Goal: Task Accomplishment & Management: Use online tool/utility

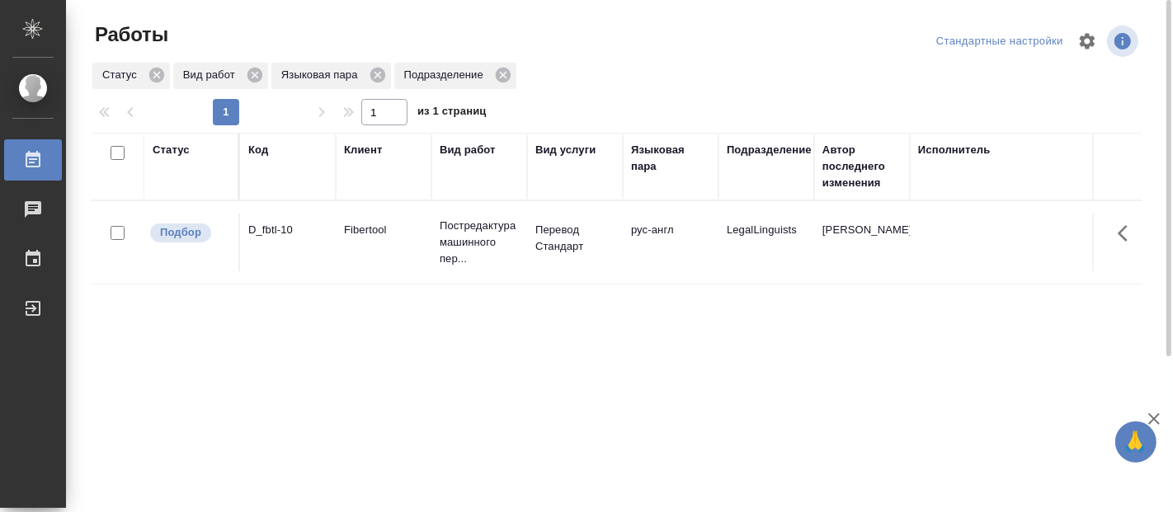
drag, startPoint x: 0, startPoint y: 0, endPoint x: 766, endPoint y: 417, distance: 872.0
click at [766, 417] on div "Статус Код Клиент Вид работ Вид услуги Языковая пара Подразделение Автор послед…" at bounding box center [616, 430] width 1051 height 594
click at [337, 316] on div "Статус Код Клиент Вид работ Вид услуги Языковая пара Подразделение Автор послед…" at bounding box center [616, 430] width 1051 height 594
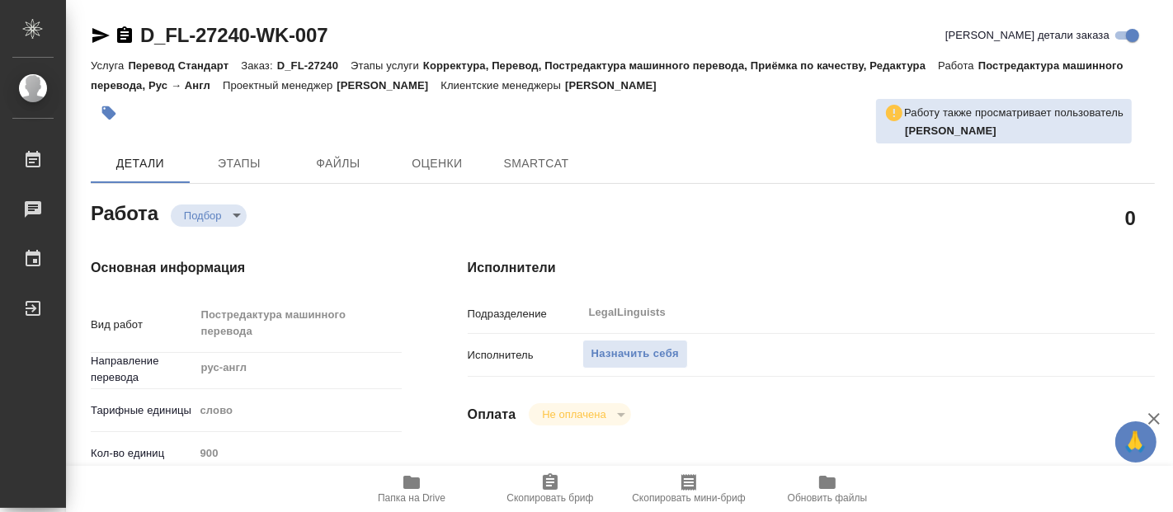
type textarea "x"
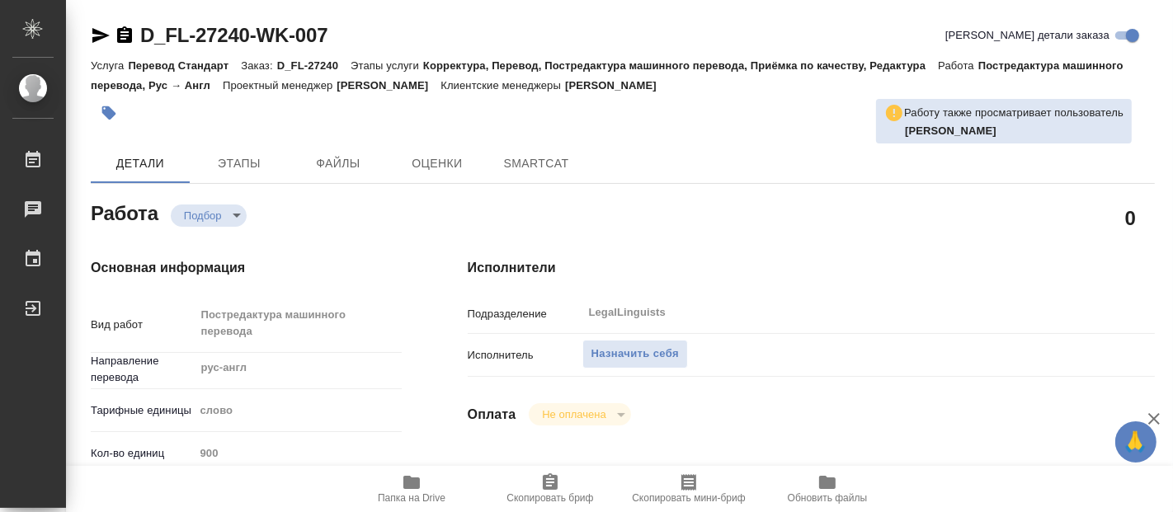
type textarea "x"
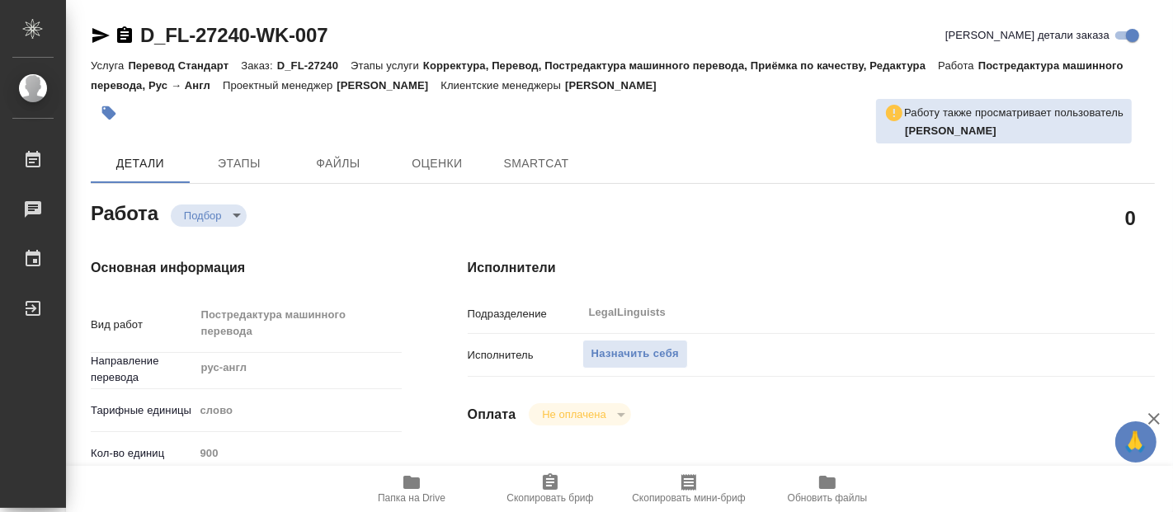
type textarea "x"
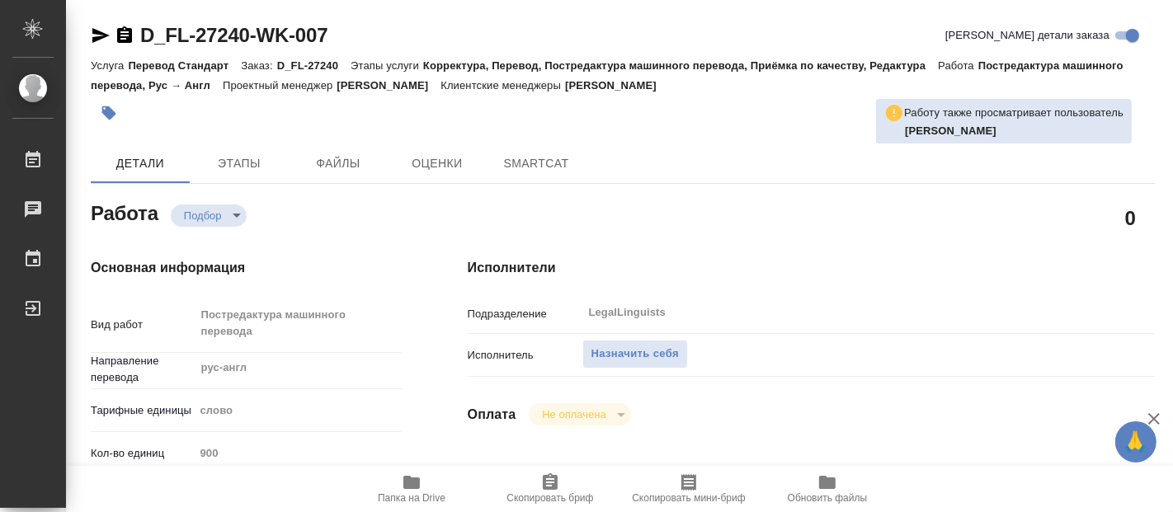
type textarea "x"
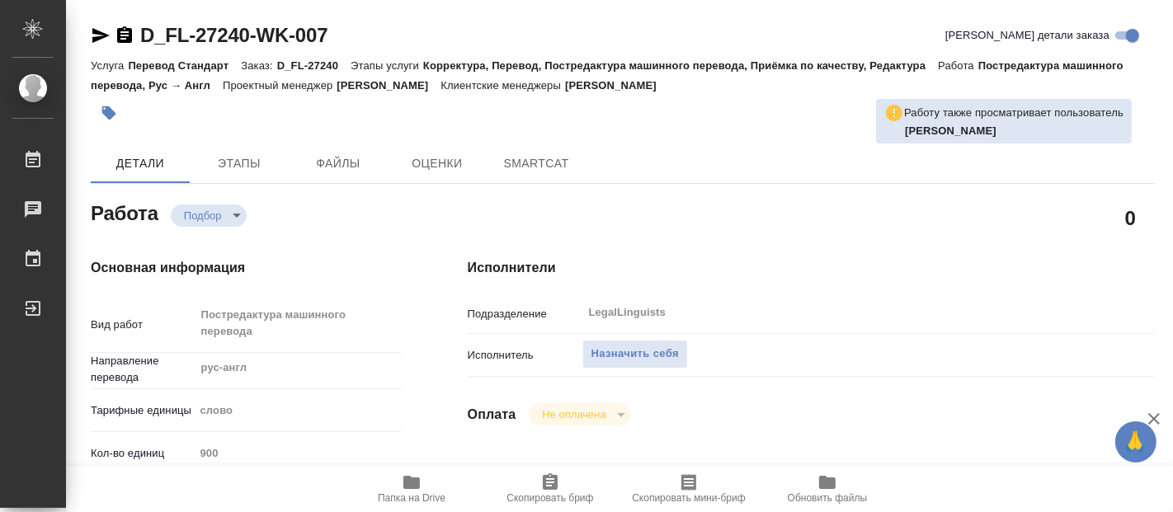
type textarea "x"
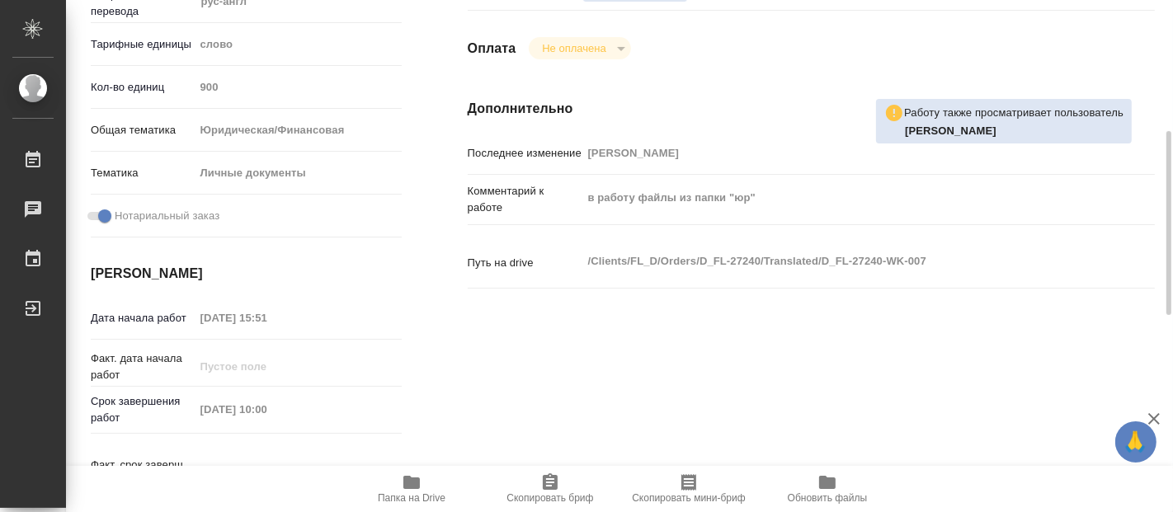
type textarea "x"
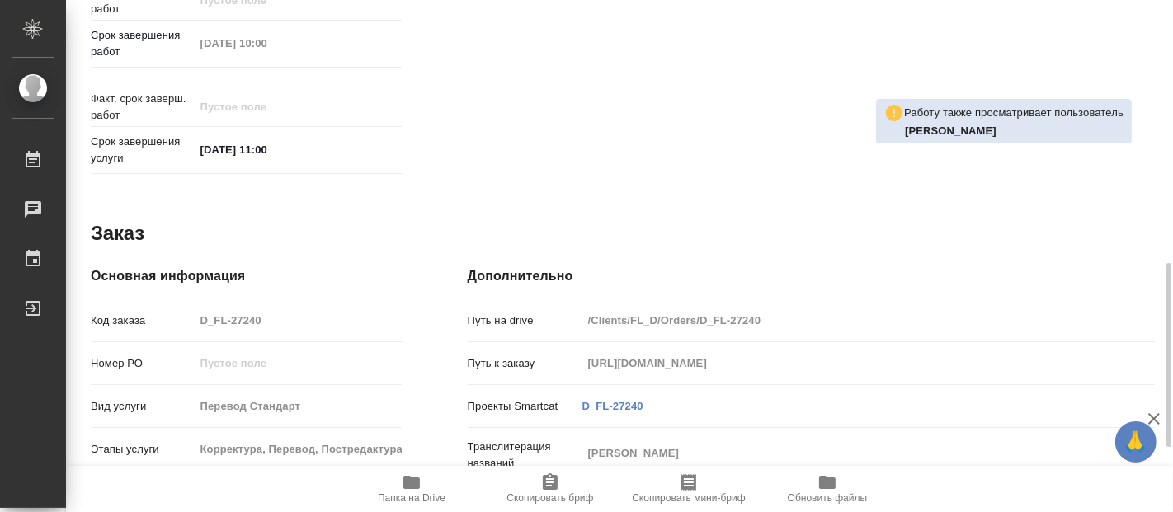
type textarea "x"
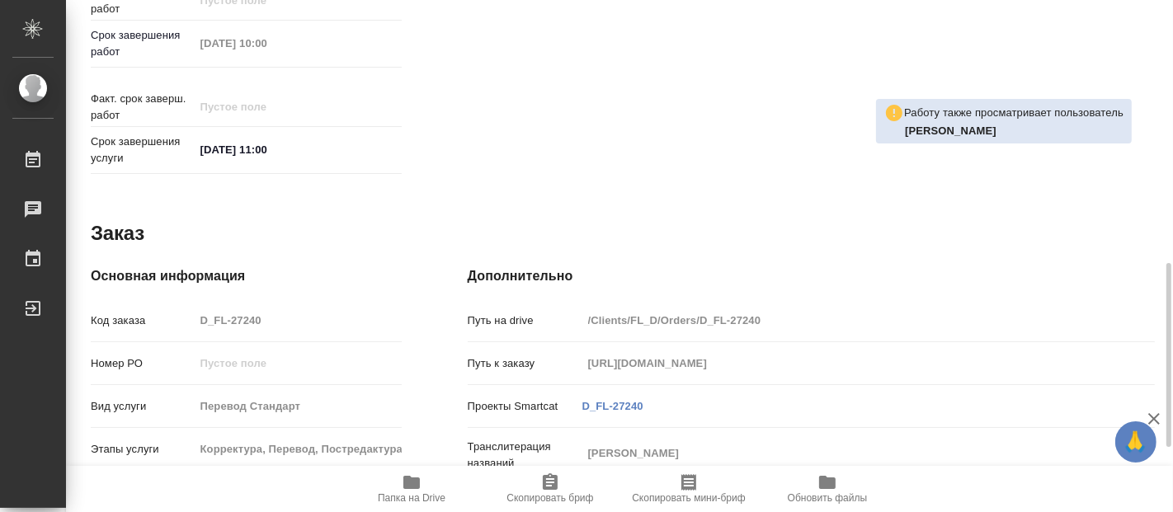
scroll to position [911, 0]
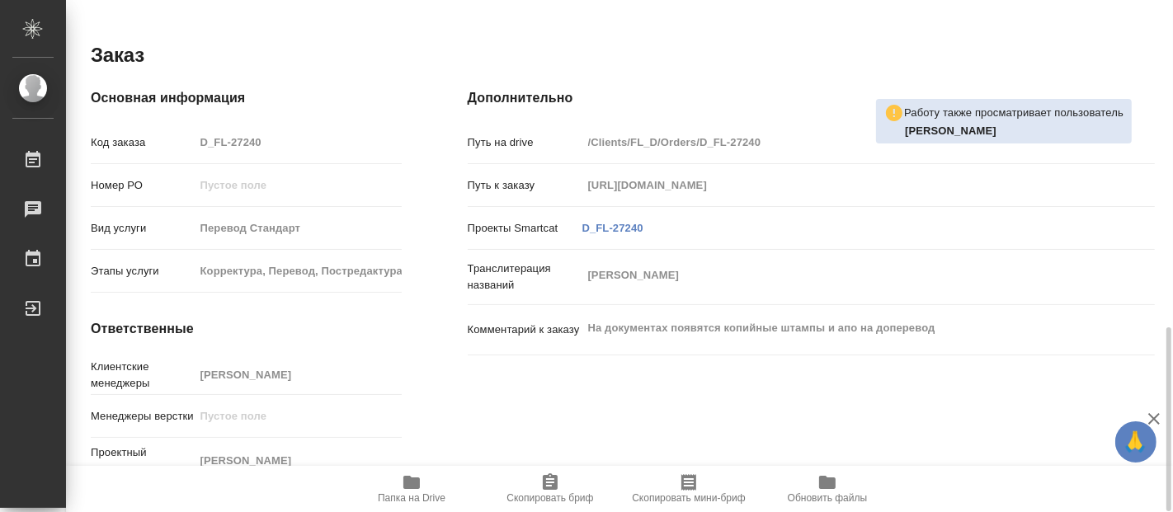
click at [417, 493] on span "Папка на Drive" at bounding box center [412, 499] width 68 height 12
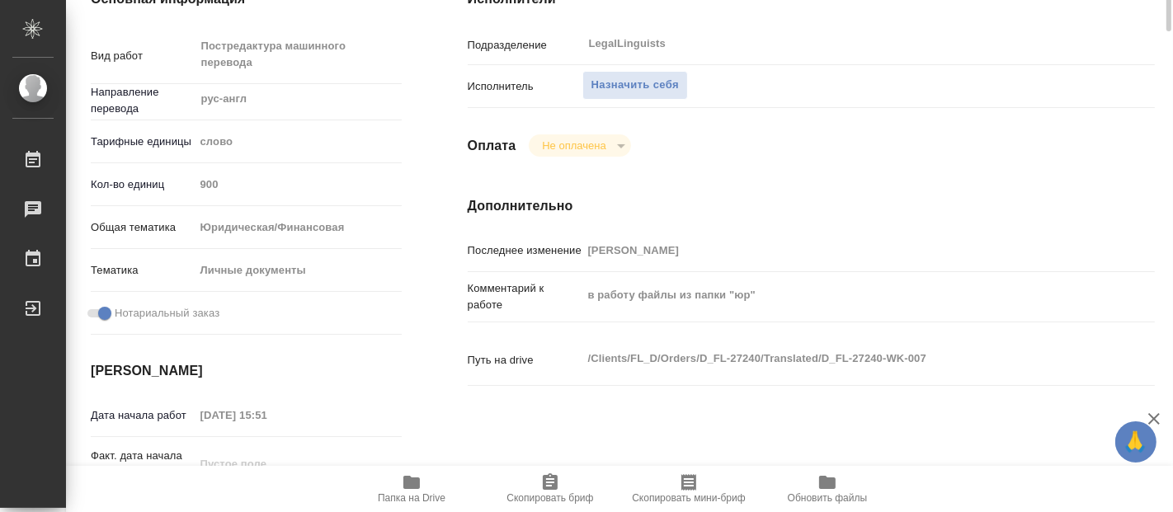
scroll to position [0, 0]
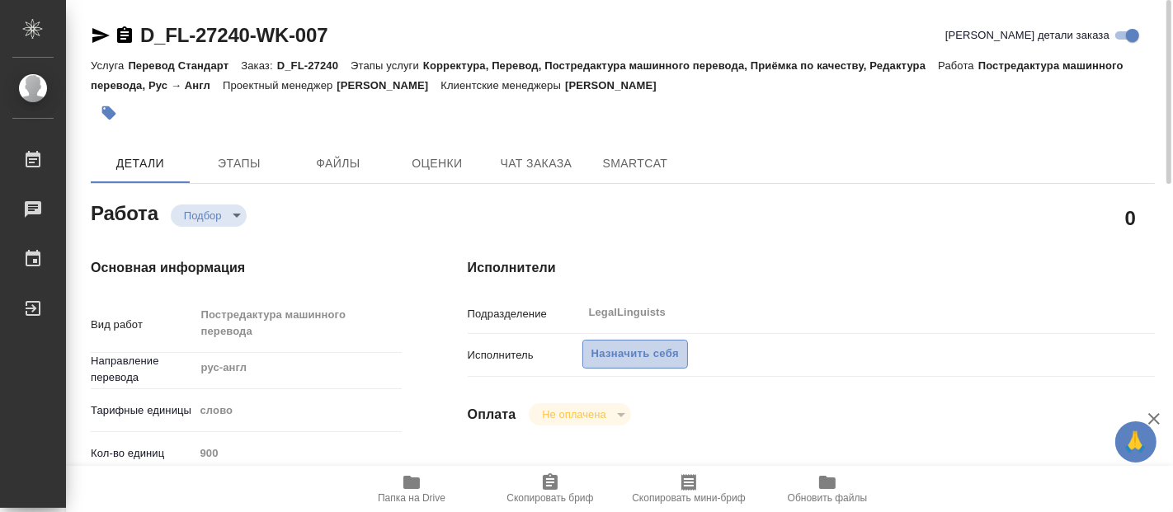
click at [641, 346] on span "Назначить себя" at bounding box center [634, 354] width 87 height 19
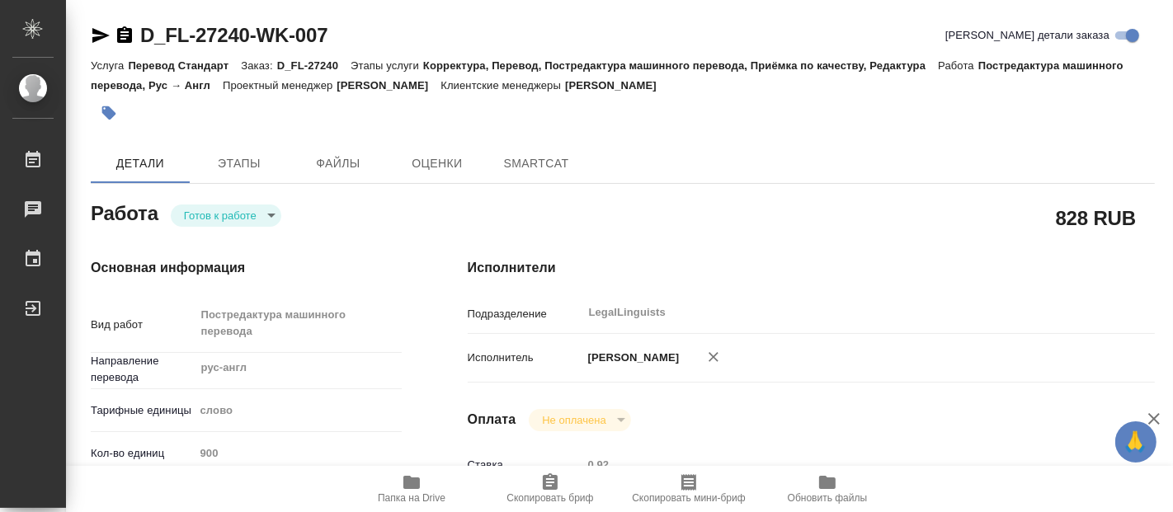
type textarea "x"
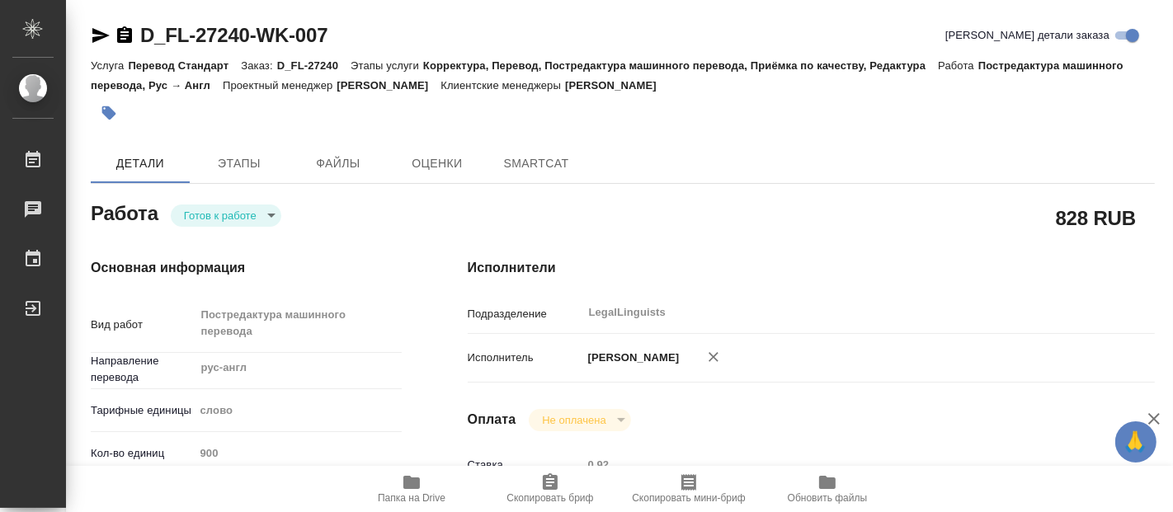
type textarea "x"
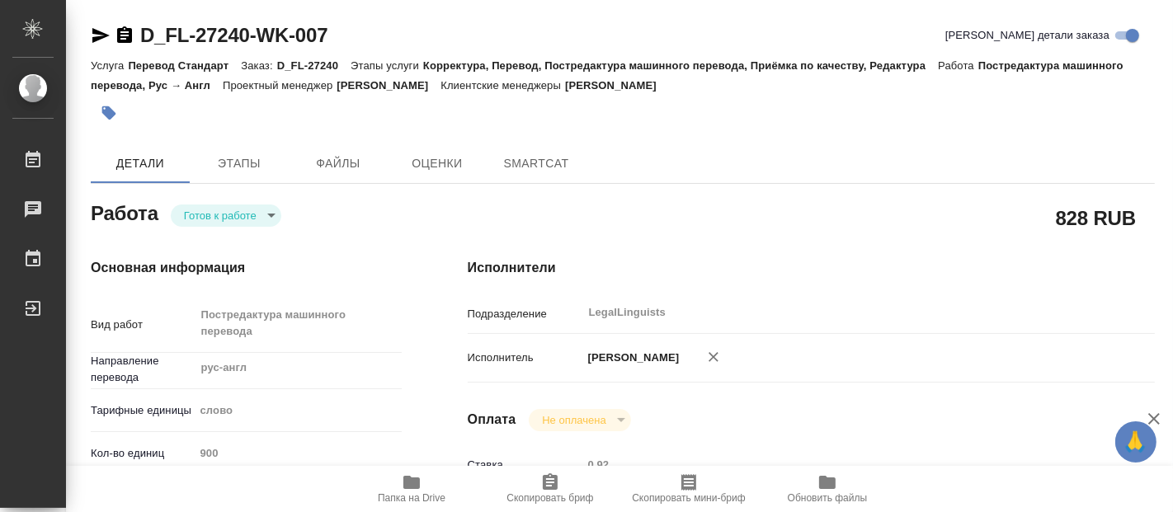
type textarea "x"
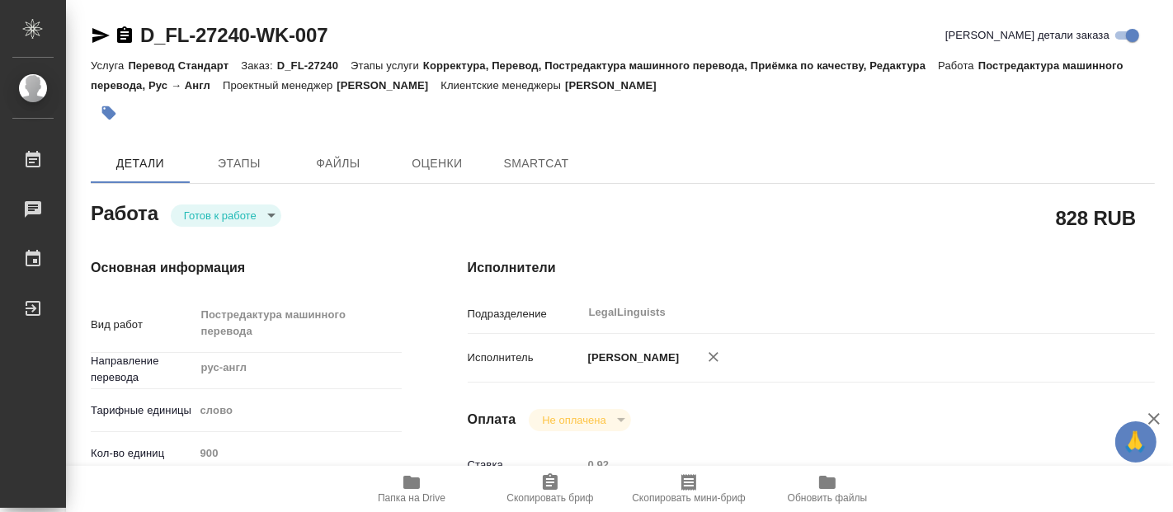
type textarea "x"
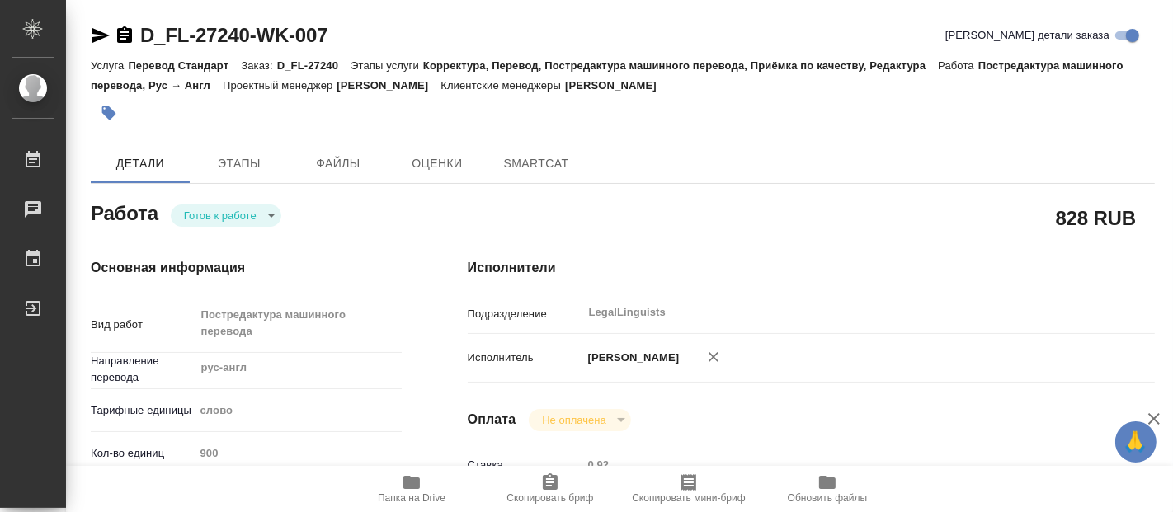
type textarea "x"
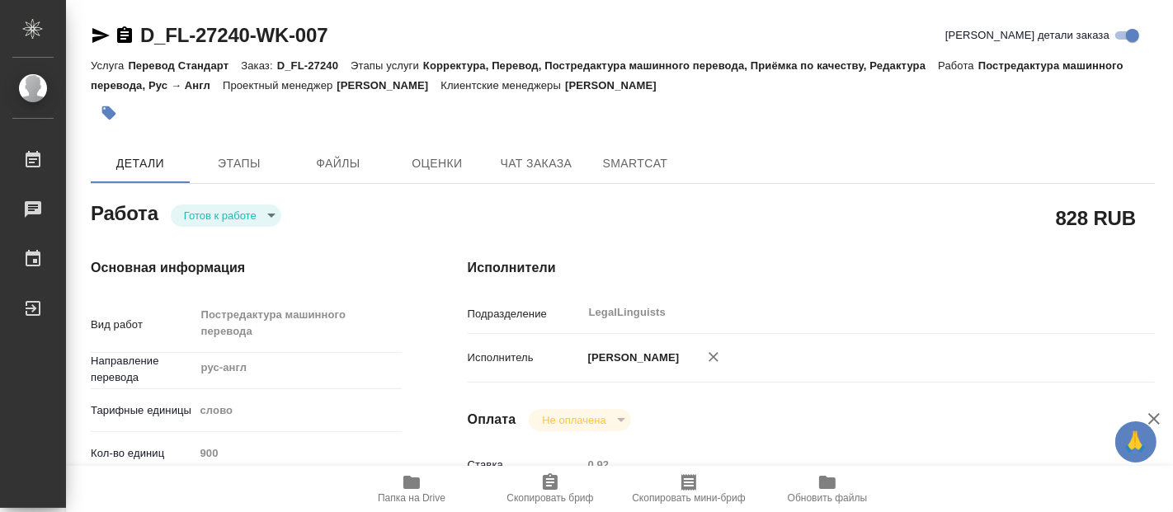
type textarea "x"
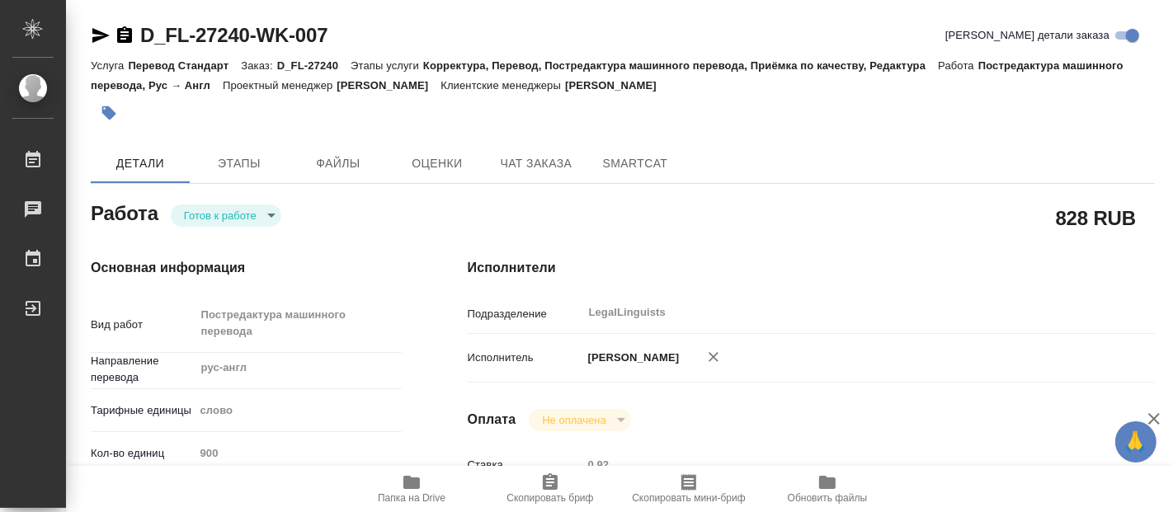
click at [264, 210] on body "🙏 .cls-1 fill:#fff; AWATERA Fadeeva Elena Работы Чаты График Выйти D_FL-27240-W…" at bounding box center [586, 256] width 1173 height 512
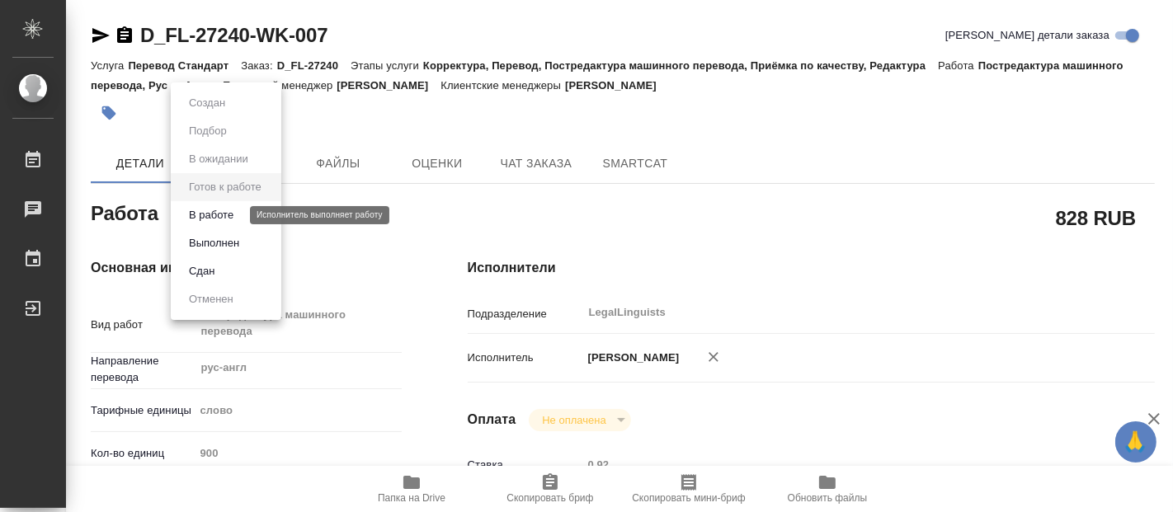
click at [231, 216] on button "В работе" at bounding box center [211, 215] width 54 height 18
type textarea "x"
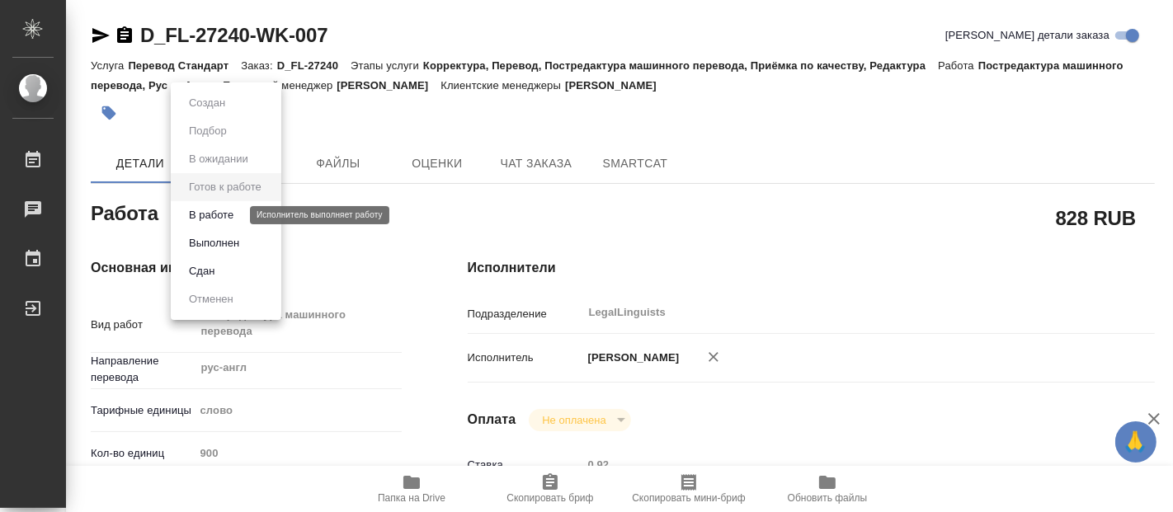
type textarea "x"
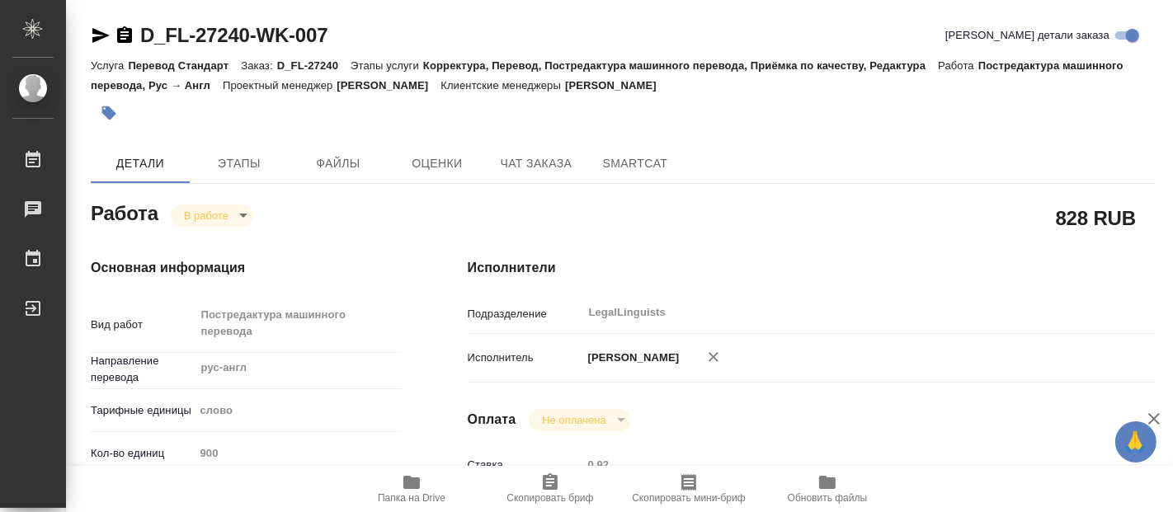
type textarea "x"
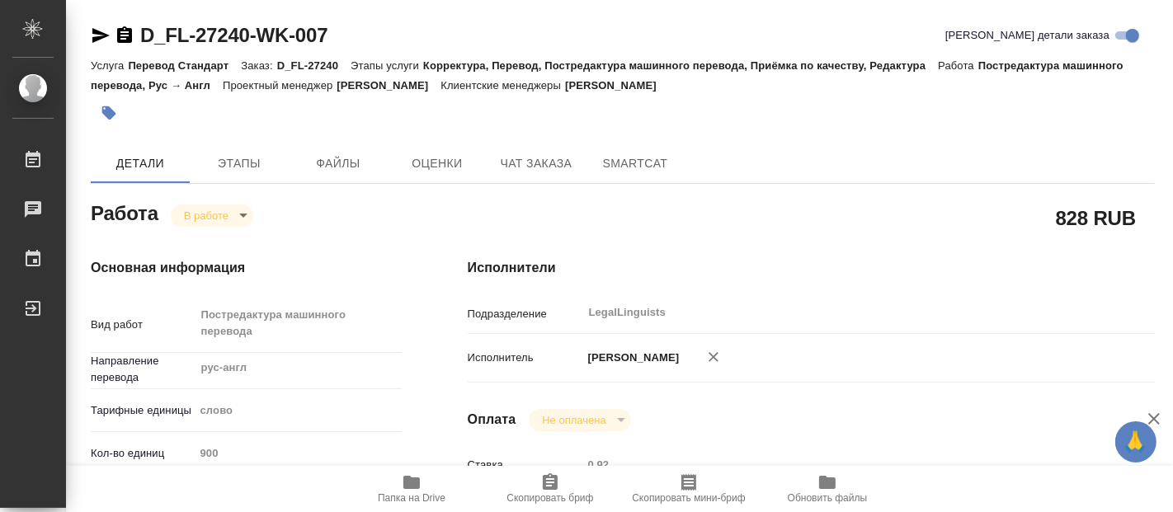
type textarea "x"
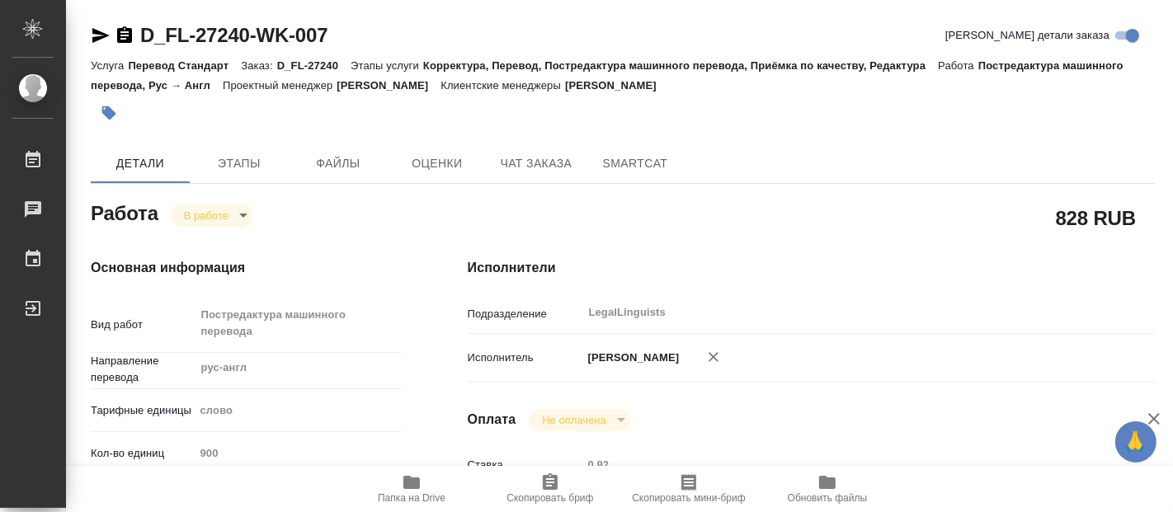
type textarea "x"
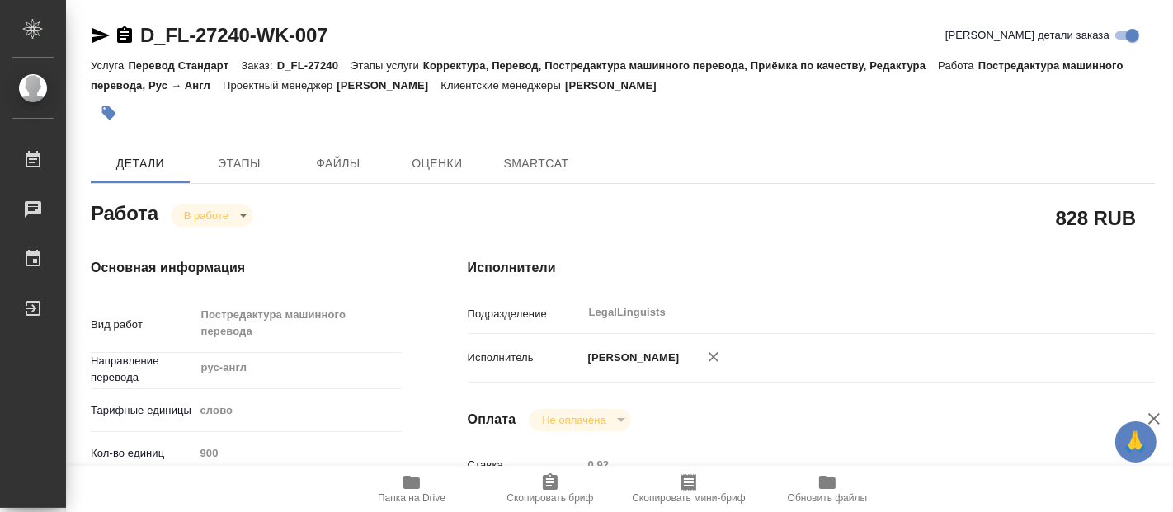
type textarea "x"
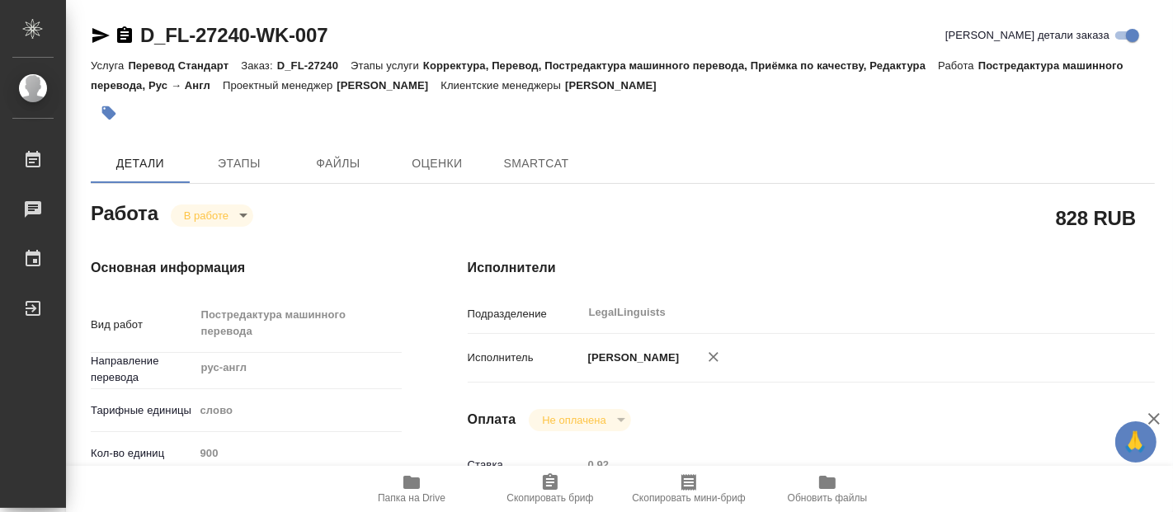
type textarea "x"
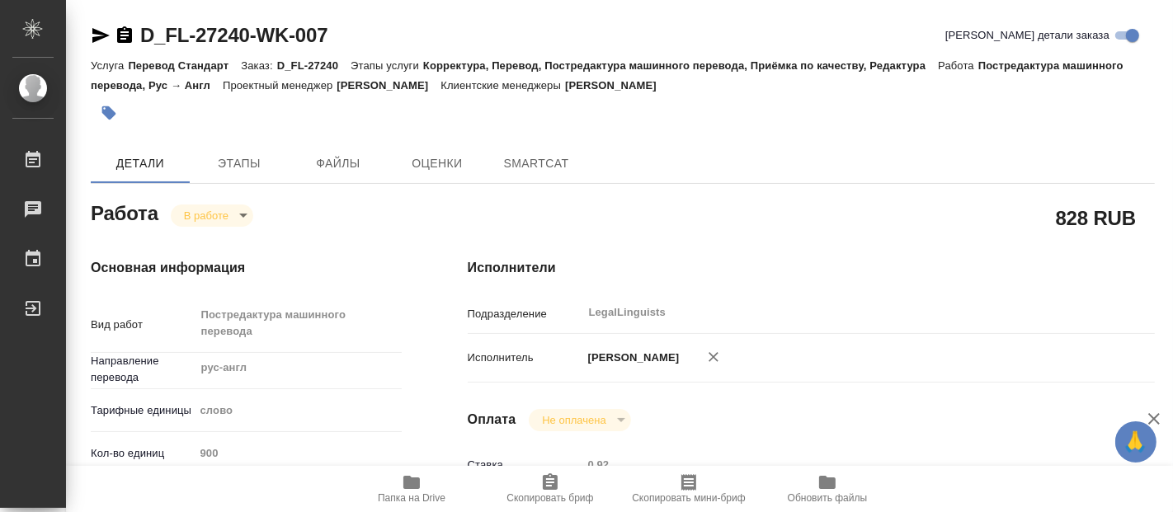
type textarea "x"
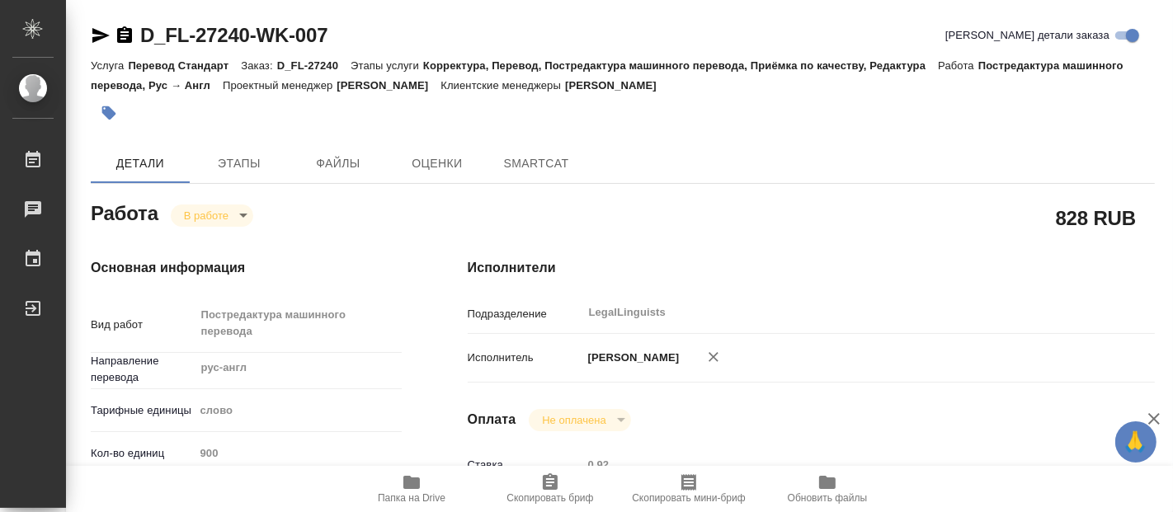
type textarea "x"
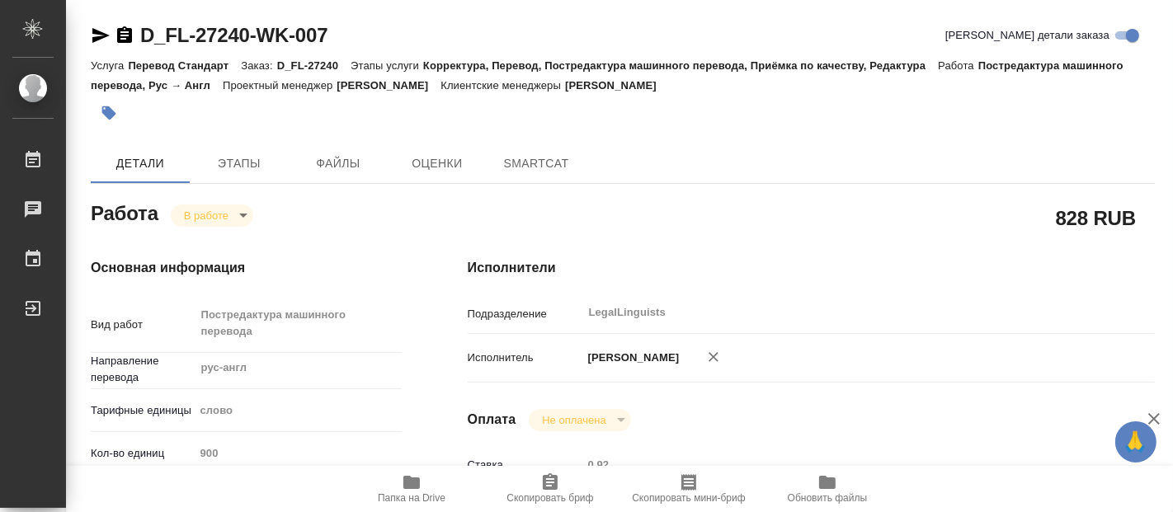
type textarea "x"
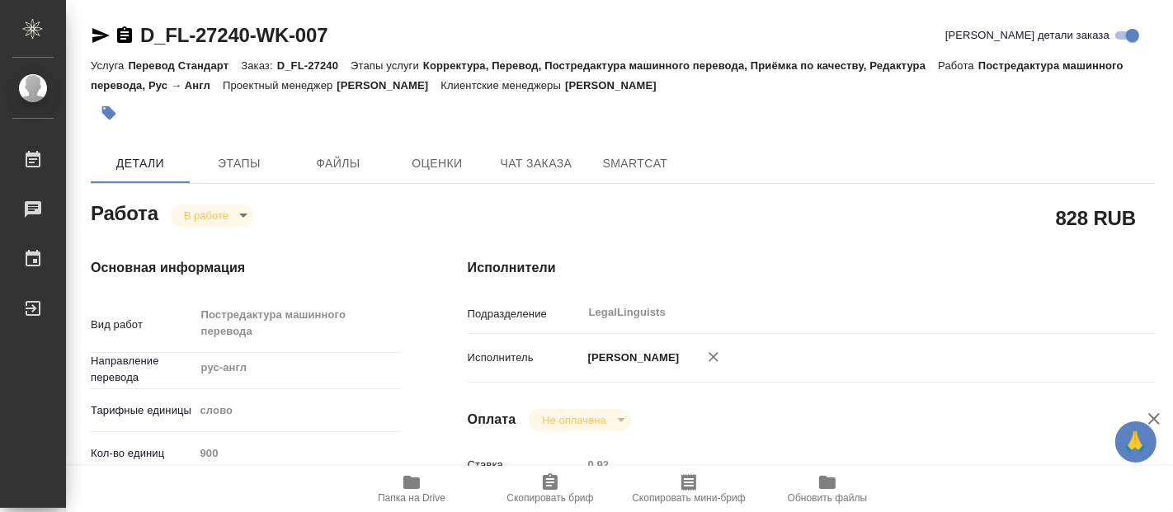
type textarea "x"
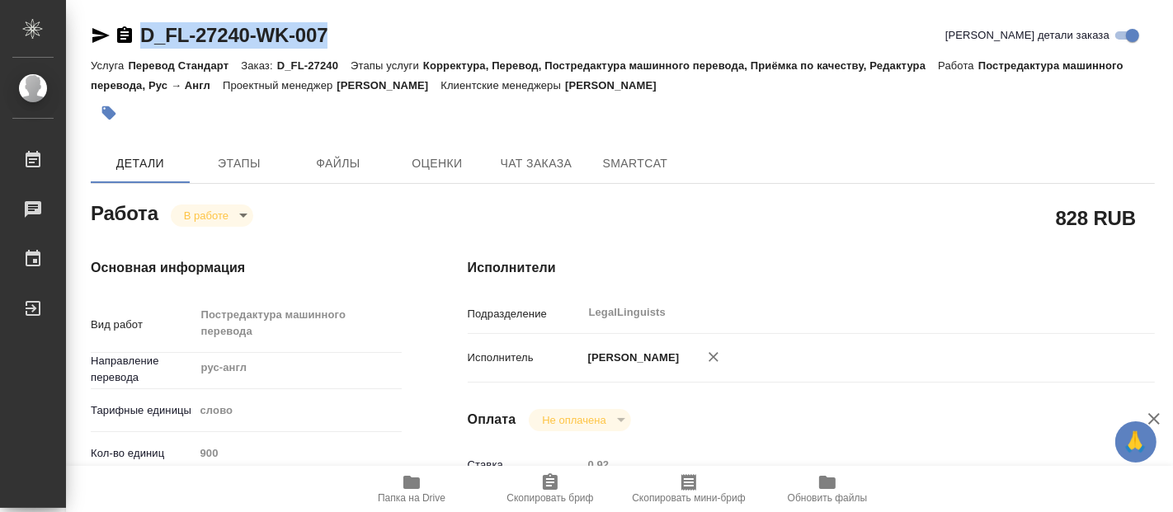
drag, startPoint x: 348, startPoint y: 18, endPoint x: 140, endPoint y: 16, distance: 207.9
type textarea "x"
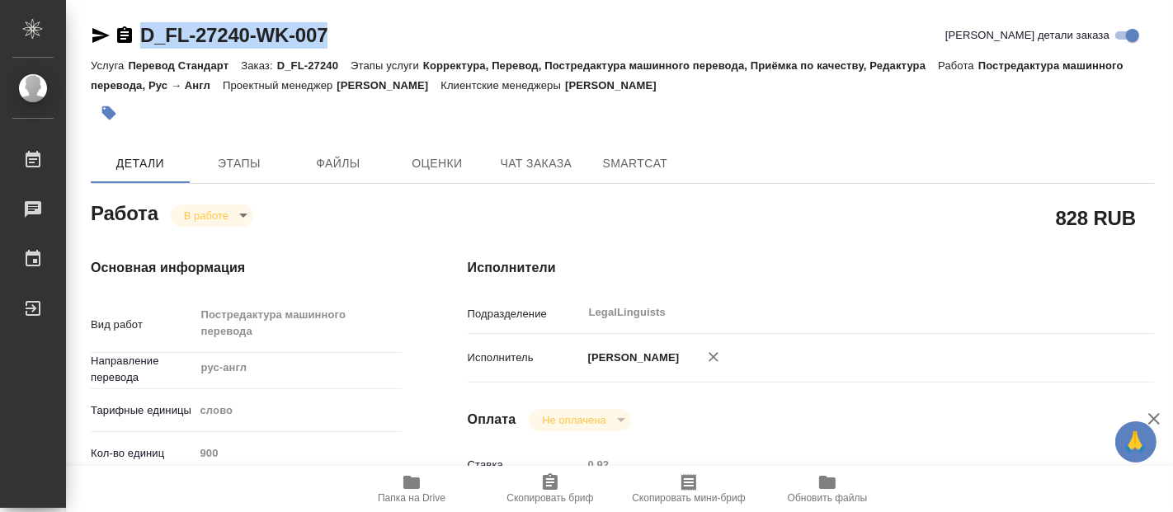
type textarea "x"
copy link "D_FL-27240-WK-007"
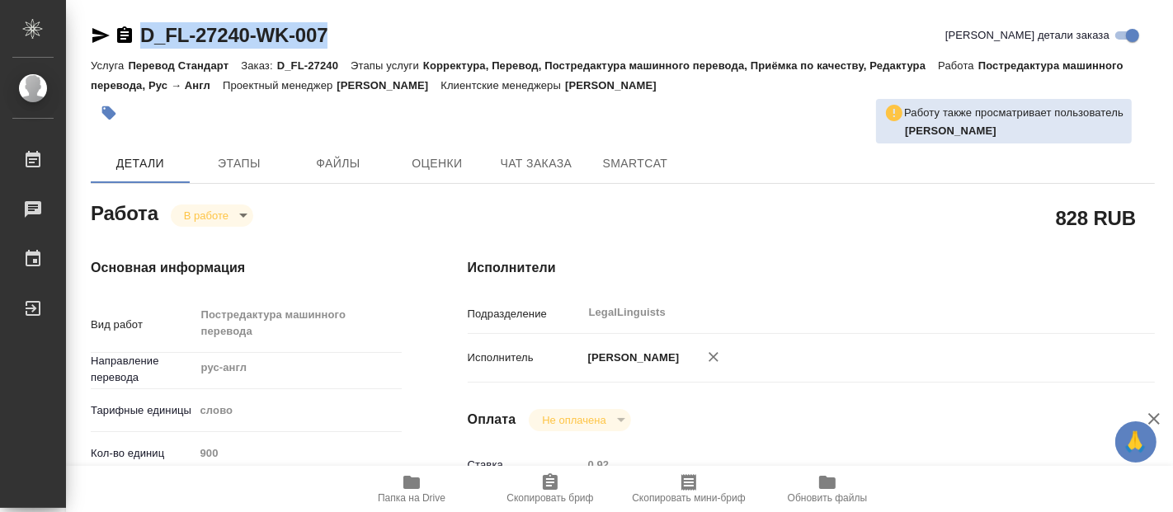
type textarea "x"
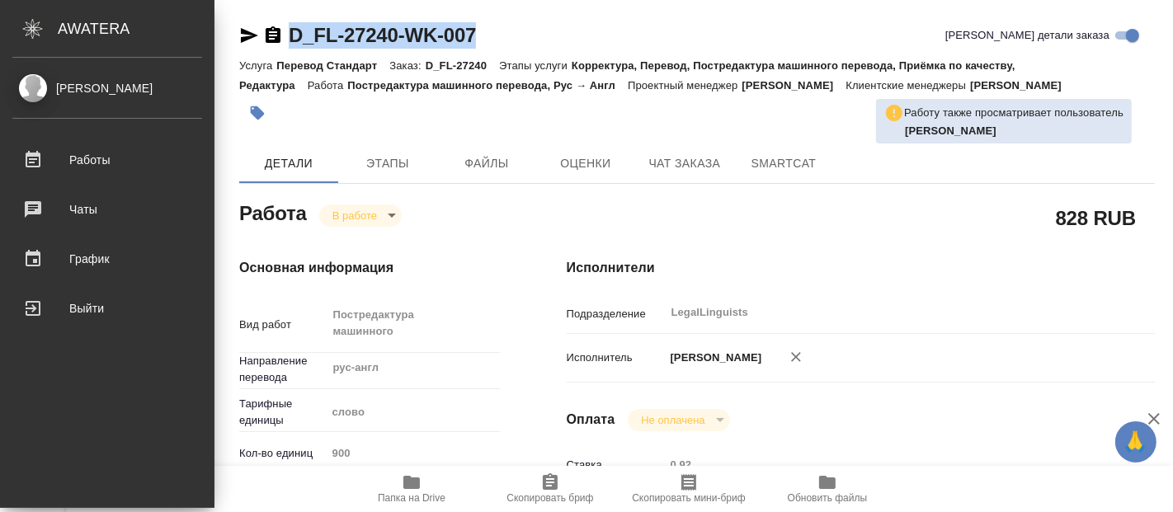
type textarea "x"
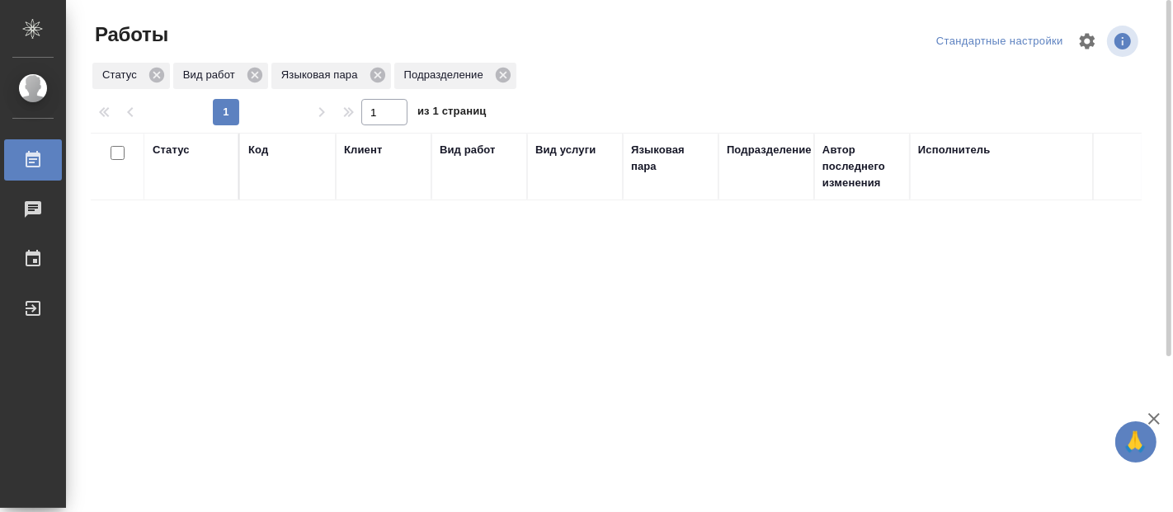
click at [251, 343] on div "Статус Код Клиент Вид работ Вид услуги Языковая пара Подразделение Автор послед…" at bounding box center [616, 430] width 1051 height 594
click at [521, 358] on div "Статус Код Клиент Вид работ Вид услуги Языковая пара Подразделение Автор послед…" at bounding box center [616, 430] width 1051 height 594
click at [367, 474] on div "Статус Код Клиент Вид работ Вид услуги Языковая пара Подразделение Автор послед…" at bounding box center [616, 430] width 1051 height 594
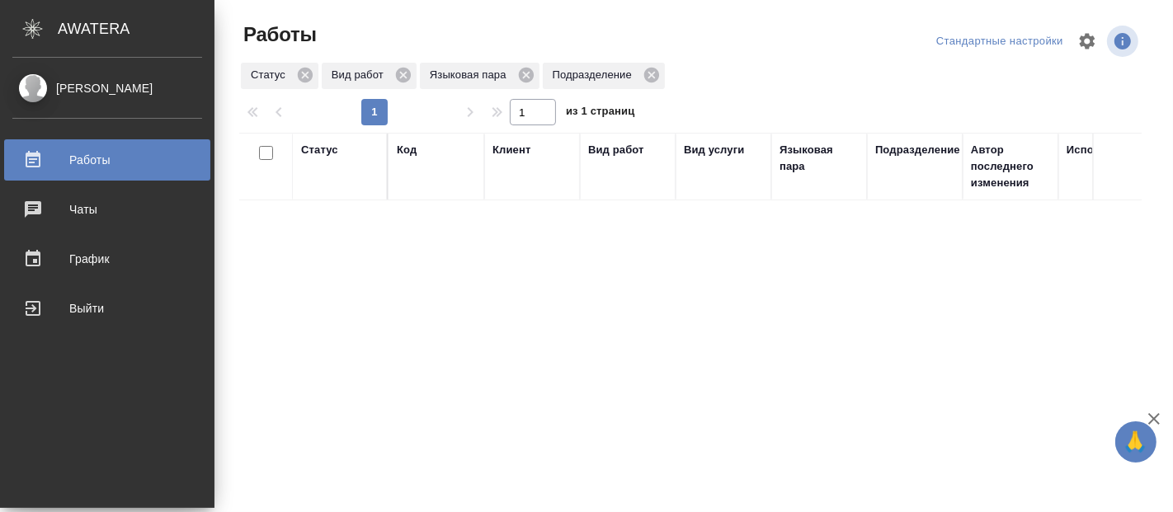
drag, startPoint x: 60, startPoint y: 24, endPoint x: 68, endPoint y: 29, distance: 8.9
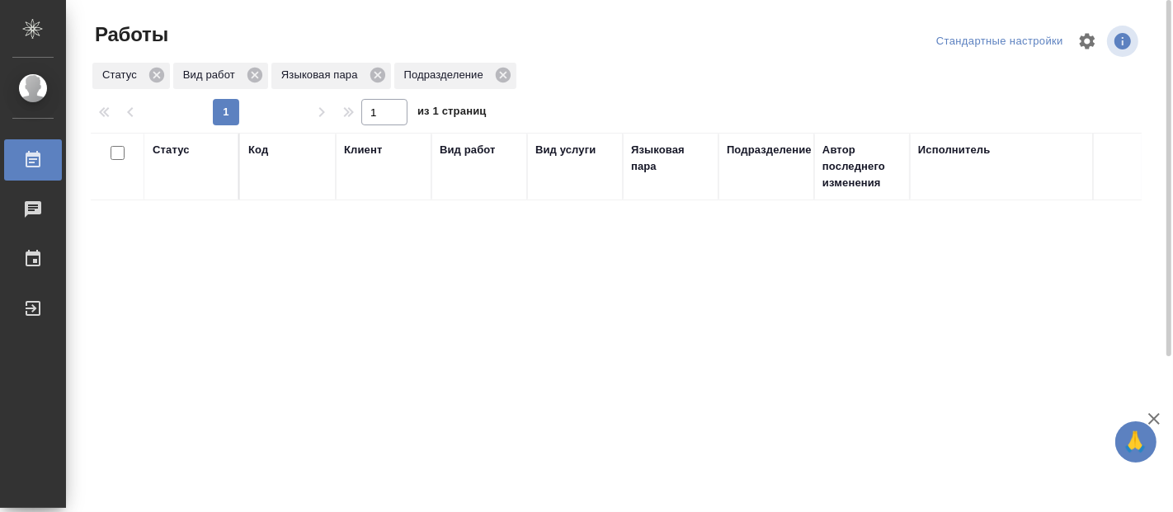
click at [280, 333] on div "Статус Код Клиент Вид работ Вид услуги Языковая пара Подразделение Автор послед…" at bounding box center [616, 430] width 1051 height 594
click at [344, 389] on div "Статус Код Клиент Вид работ Вид услуги Языковая пара Подразделение Автор послед…" at bounding box center [616, 430] width 1051 height 594
click at [653, 389] on div "Статус Код Клиент Вид работ Вид услуги Языковая пара Подразделение Автор послед…" at bounding box center [616, 430] width 1051 height 594
drag, startPoint x: 573, startPoint y: 460, endPoint x: 567, endPoint y: 444, distance: 17.5
click at [573, 459] on div "Статус Код Клиент Вид работ Вид услуги Языковая пара Подразделение Автор послед…" at bounding box center [616, 430] width 1051 height 594
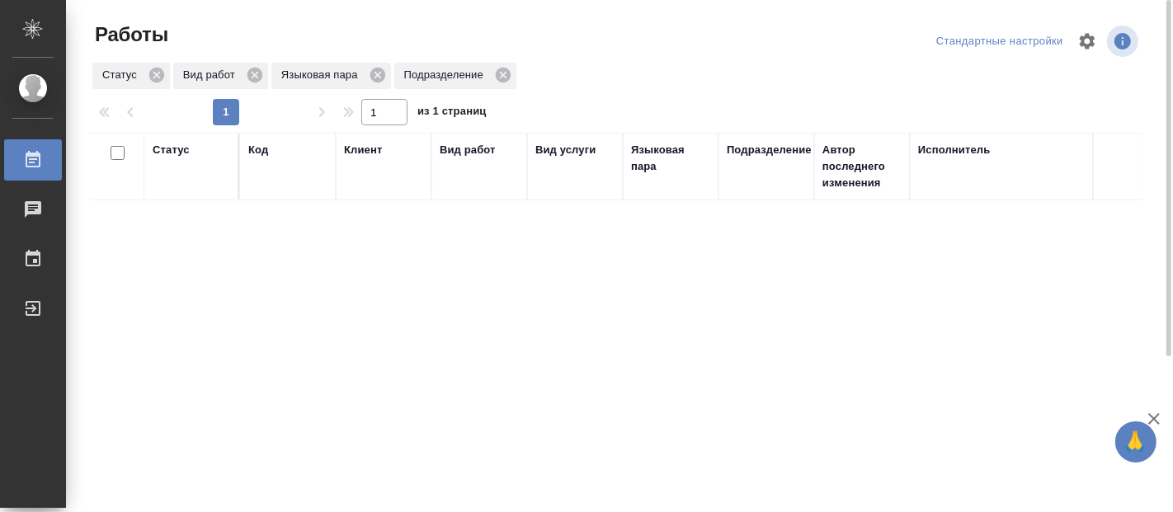
drag, startPoint x: 554, startPoint y: 332, endPoint x: 614, endPoint y: 358, distance: 65.8
click at [604, 349] on div "Статус Код Клиент Вид работ Вид услуги Языковая пара Подразделение Автор послед…" at bounding box center [616, 430] width 1051 height 594
click at [395, 310] on div "Статус Код Клиент Вид работ Вид услуги Языковая пара Подразделение Автор послед…" at bounding box center [616, 430] width 1051 height 594
